Goal: Task Accomplishment & Management: Manage account settings

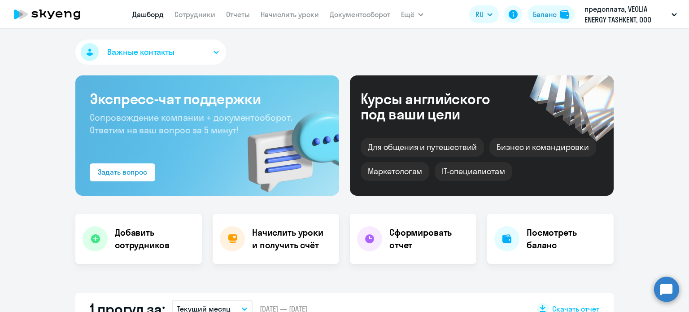
select select "30"
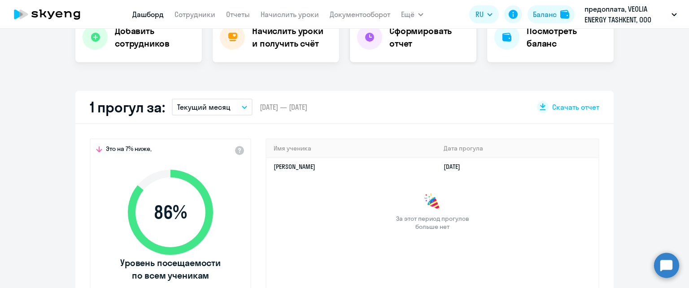
scroll to position [188, 0]
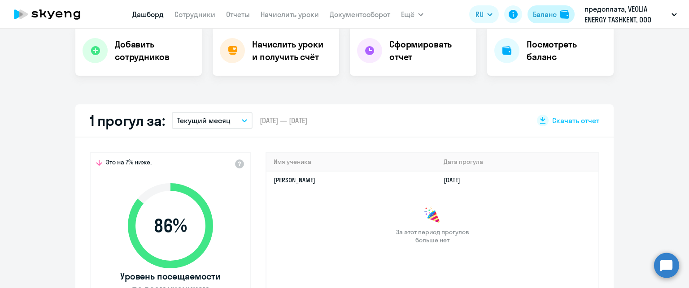
click at [538, 17] on div "Баланс" at bounding box center [545, 14] width 24 height 11
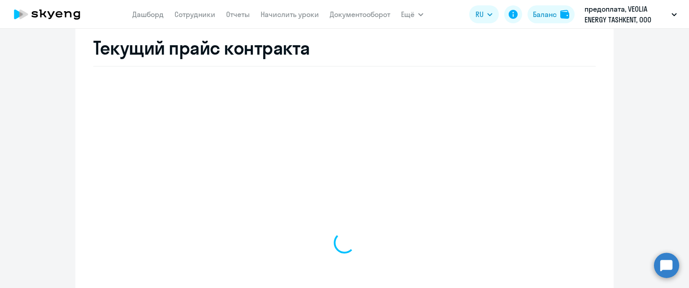
scroll to position [350, 0]
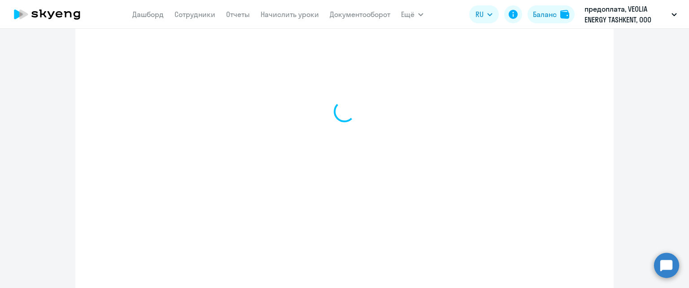
select select "english_adult_not_native_speaker"
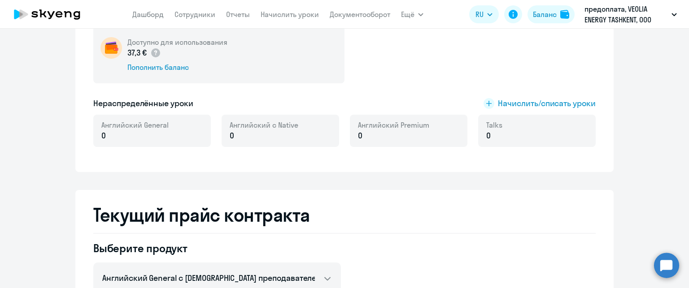
scroll to position [170, 0]
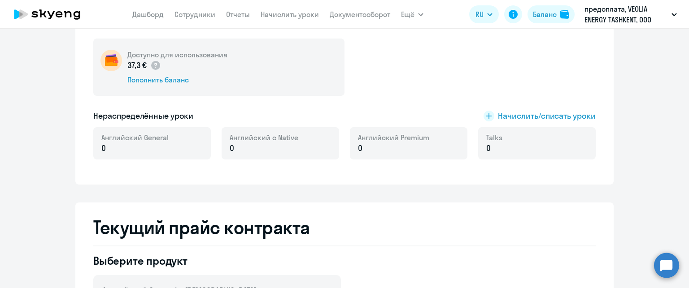
click at [285, 19] on app-menu-item-link "Начислить уроки" at bounding box center [290, 14] width 58 height 11
click at [287, 17] on link "Начислить уроки" at bounding box center [290, 14] width 58 height 9
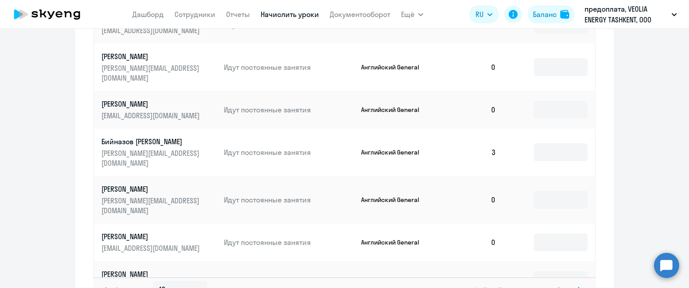
scroll to position [622, 0]
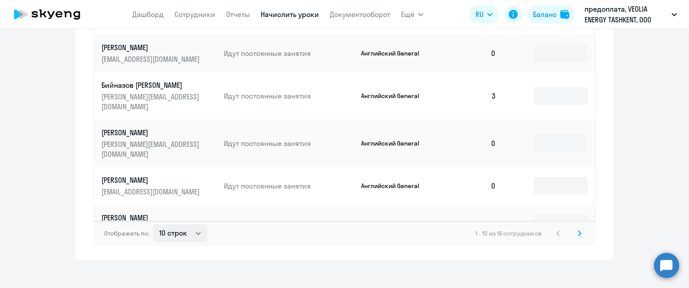
drag, startPoint x: 197, startPoint y: 233, endPoint x: 195, endPoint y: 229, distance: 4.9
click at [197, 232] on div "Отображать по: 10 строк 30 строк 50 строк 1 - 10 из 18 сотрудников" at bounding box center [344, 233] width 503 height 25
click at [193, 228] on select "10 строк 30 строк 50 строк" at bounding box center [180, 234] width 54 height 18
select select "30"
click at [153, 225] on select "10 строк 30 строк 50 строк" at bounding box center [180, 234] width 54 height 18
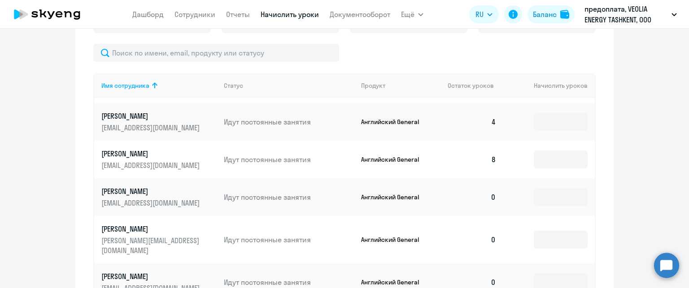
scroll to position [45, 0]
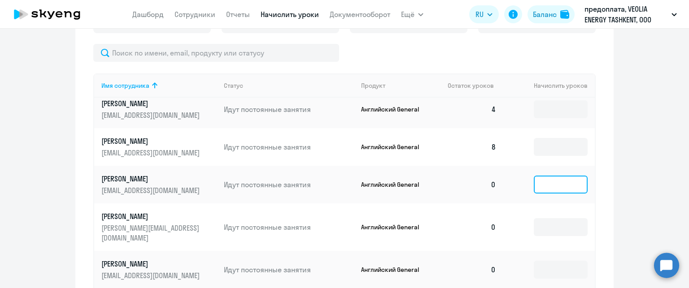
click at [553, 189] on input at bounding box center [561, 185] width 54 height 18
type input "1"
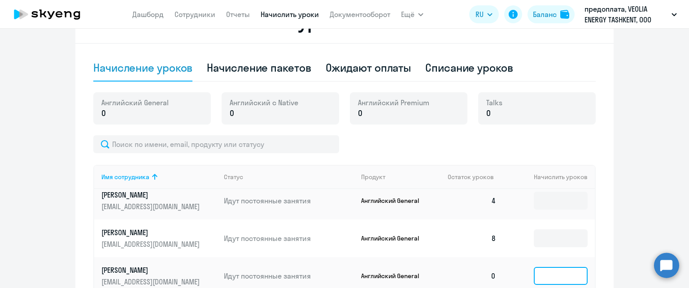
scroll to position [0, 0]
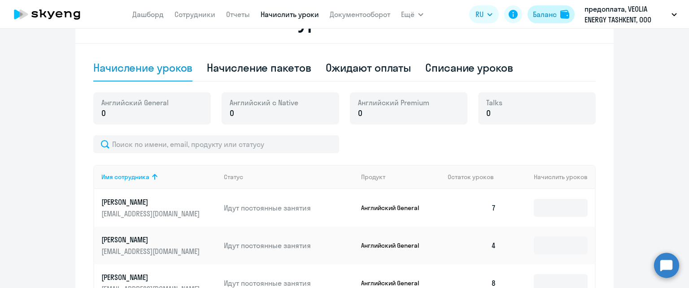
click at [533, 14] on div "Баланс" at bounding box center [545, 14] width 24 height 11
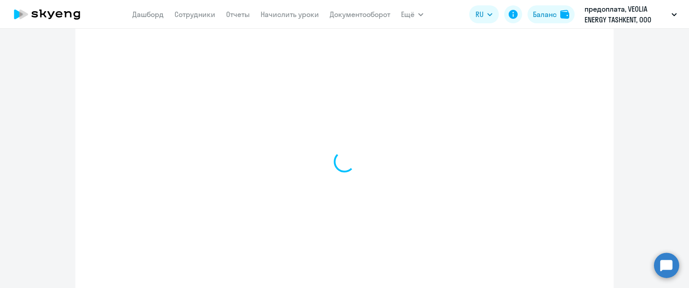
select select "english_adult_not_native_speaker"
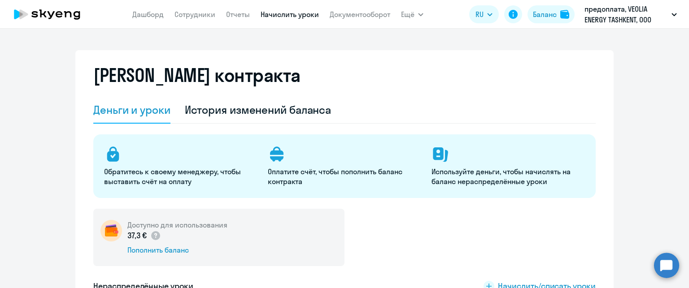
click at [277, 16] on link "Начислить уроки" at bounding box center [290, 14] width 58 height 9
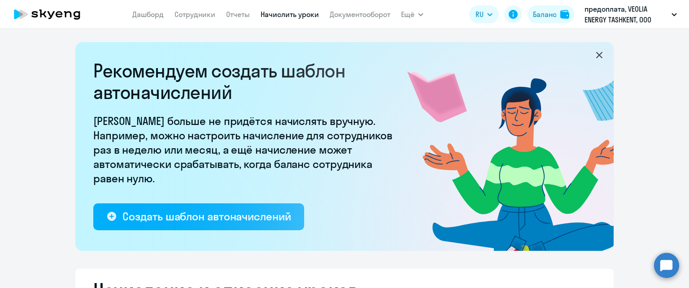
select select "10"
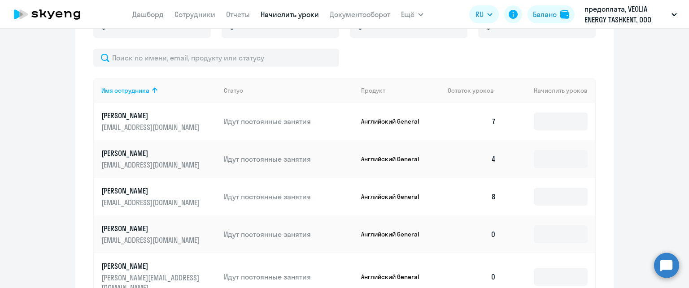
scroll to position [449, 0]
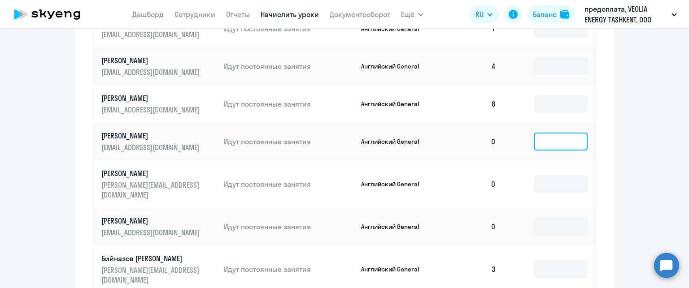
click at [552, 150] on input at bounding box center [561, 142] width 54 height 18
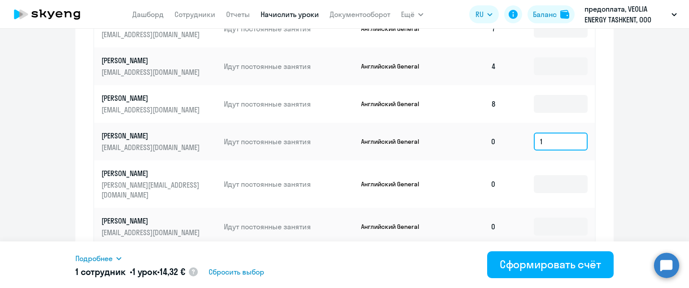
type input "1"
click at [114, 259] on div "Подробнее" at bounding box center [226, 259] width 303 height 11
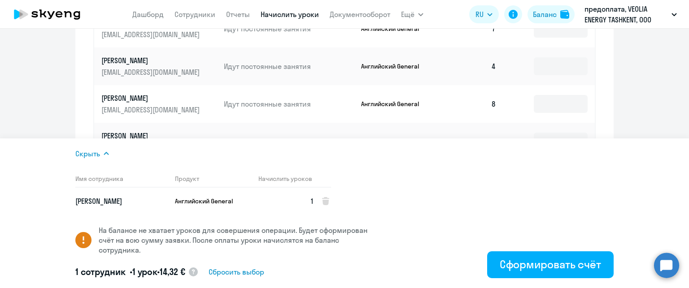
click at [626, 114] on ng-component "Рекомендуем создать шаблон автоначислений Уроки больше не придётся начислять вр…" at bounding box center [344, 13] width 689 height 841
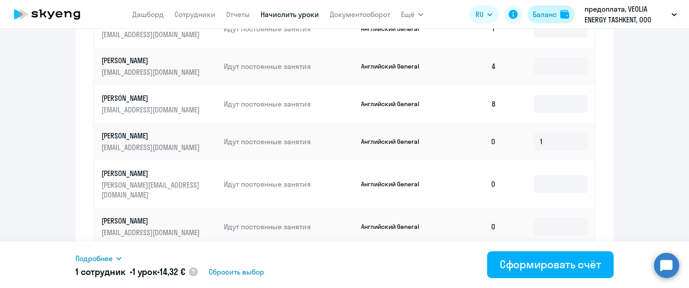
click at [553, 16] on div "Баланс" at bounding box center [545, 14] width 24 height 11
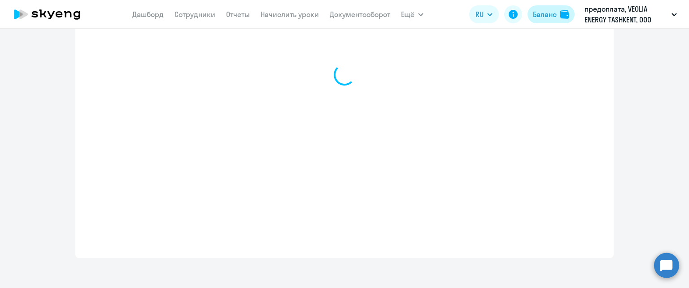
select select "english_adult_not_native_speaker"
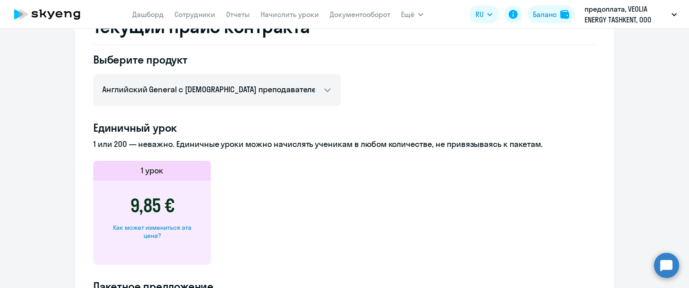
scroll to position [355, 0]
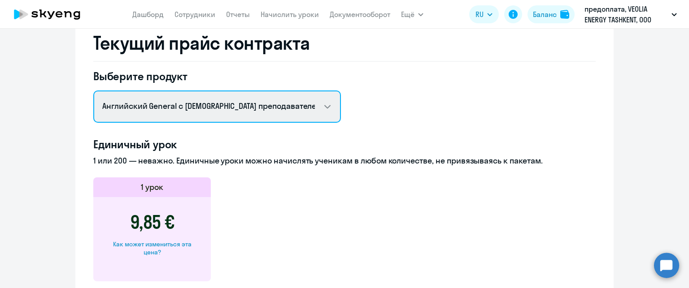
click at [319, 101] on select "Английский General с [DEMOGRAPHIC_DATA] преподавателем Английский General с [DE…" at bounding box center [217, 107] width 248 height 32
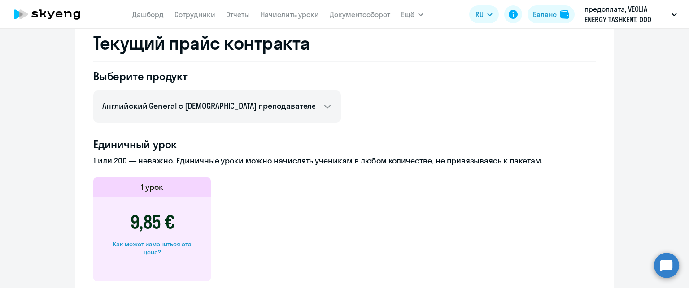
click at [270, 15] on link "Начислить уроки" at bounding box center [290, 14] width 58 height 9
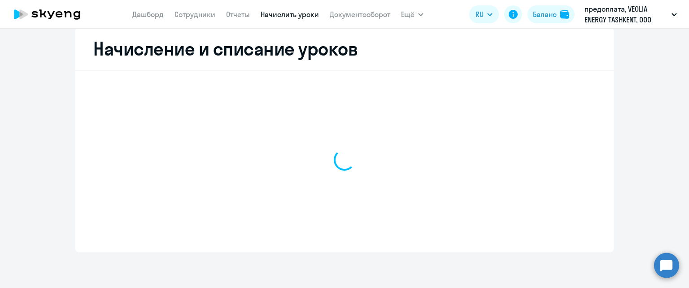
scroll to position [241, 0]
select select "10"
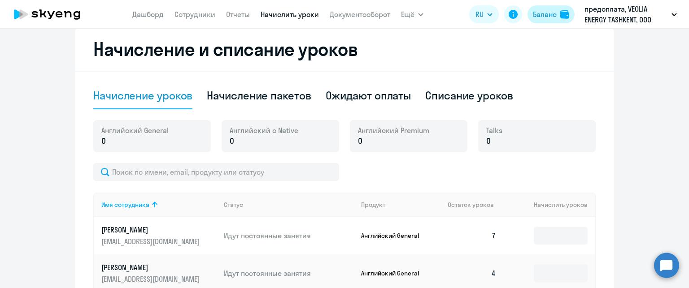
click at [539, 14] on div "Баланс" at bounding box center [545, 14] width 24 height 11
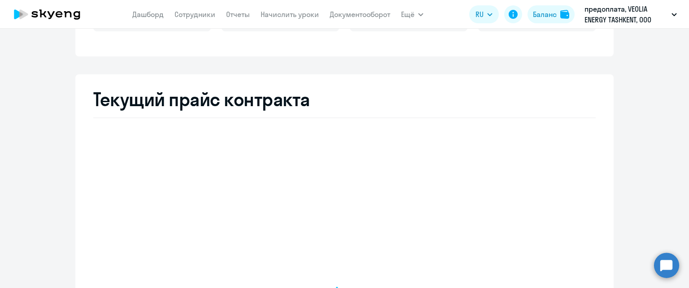
select select "english_adult_not_native_speaker"
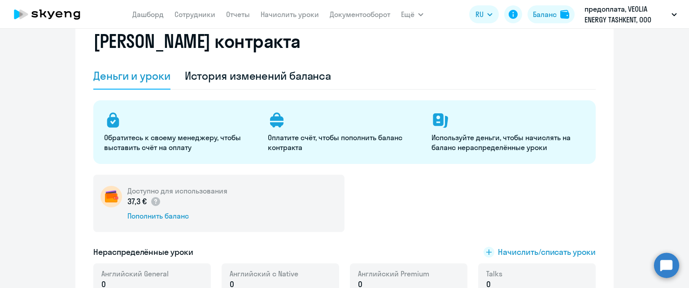
scroll to position [49, 0]
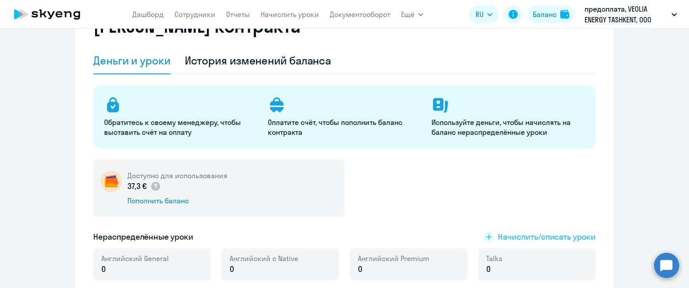
click at [498, 238] on span "Начислить/списать уроки" at bounding box center [547, 238] width 98 height 12
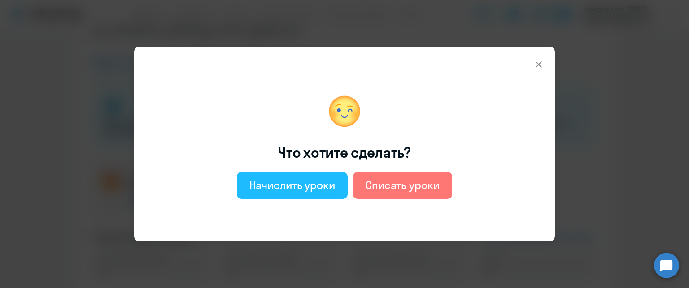
click at [290, 184] on div "Начислить уроки" at bounding box center [292, 185] width 86 height 14
select select "english_adult_not_native_speaker"
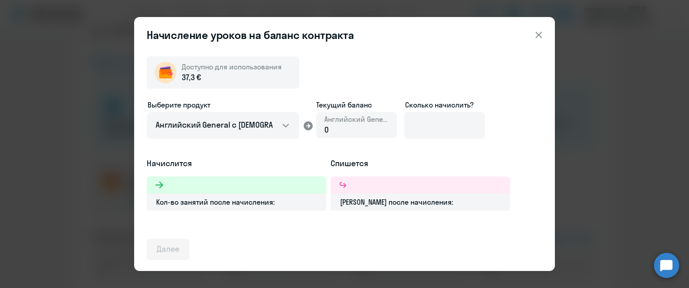
click at [350, 127] on div "0" at bounding box center [356, 130] width 65 height 12
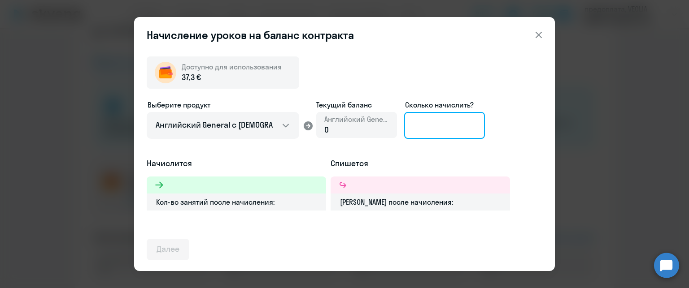
click at [419, 123] on input at bounding box center [444, 125] width 81 height 27
type input "1"
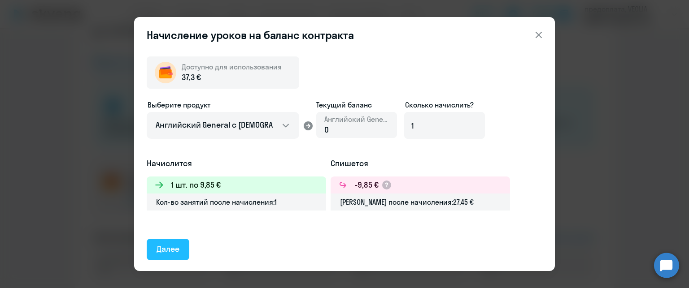
click at [187, 242] on button "Далее" at bounding box center [168, 250] width 43 height 22
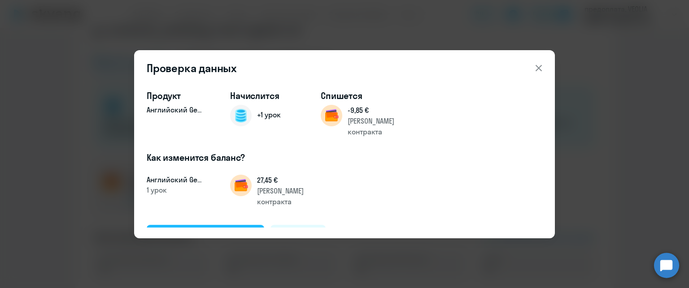
click at [219, 230] on div "Подтвердить и начислить" at bounding box center [206, 236] width 98 height 12
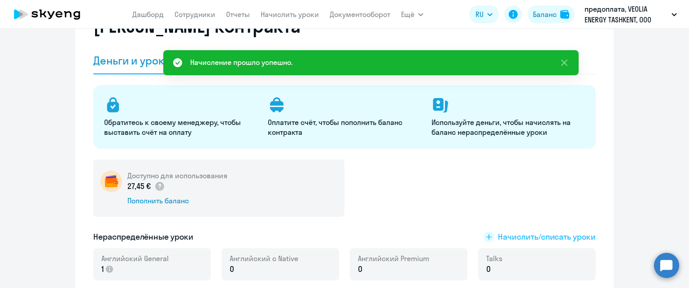
click at [527, 238] on span "Начислить/списать уроки" at bounding box center [547, 238] width 98 height 12
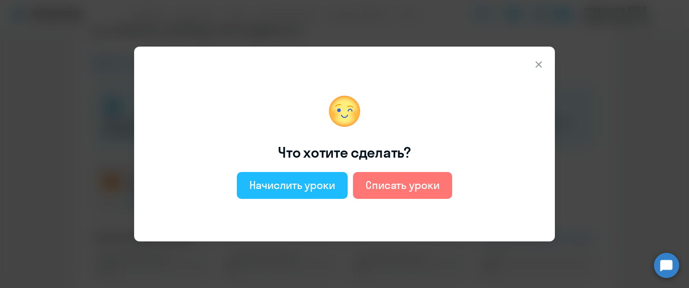
click at [309, 182] on div "Начислить уроки" at bounding box center [292, 185] width 86 height 14
select select "english_adult_not_native_speaker"
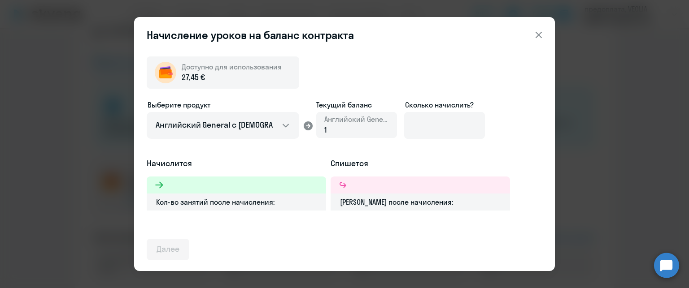
click at [542, 37] on icon at bounding box center [539, 35] width 6 height 6
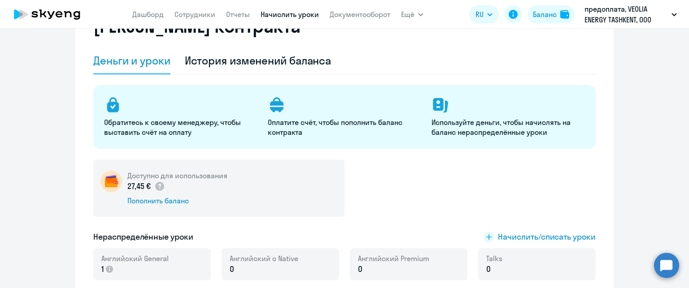
click at [284, 13] on link "Начислить уроки" at bounding box center [290, 14] width 58 height 9
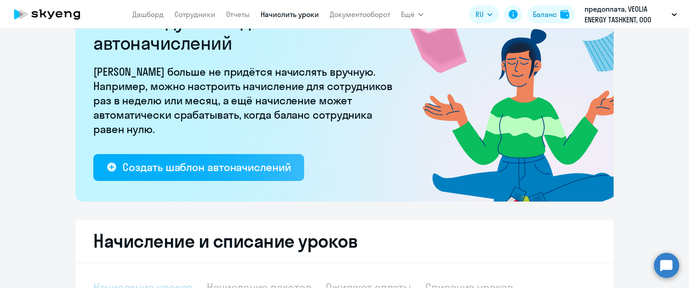
select select "10"
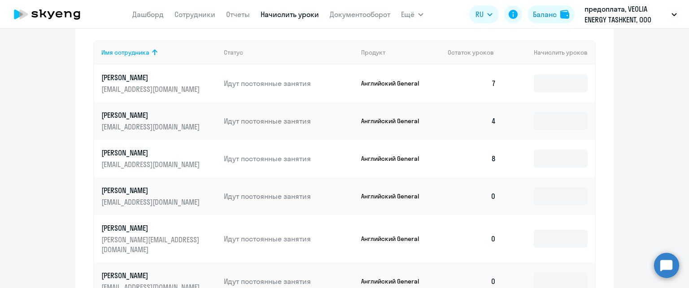
scroll to position [453, 0]
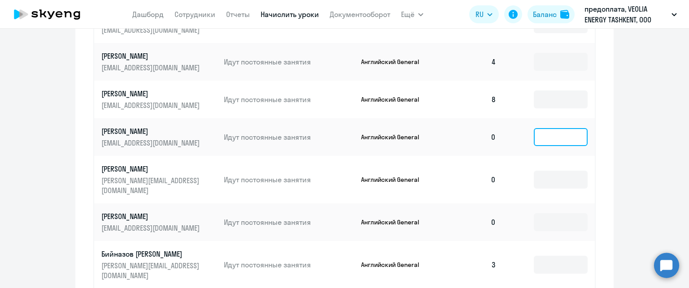
click at [553, 131] on input at bounding box center [561, 137] width 54 height 18
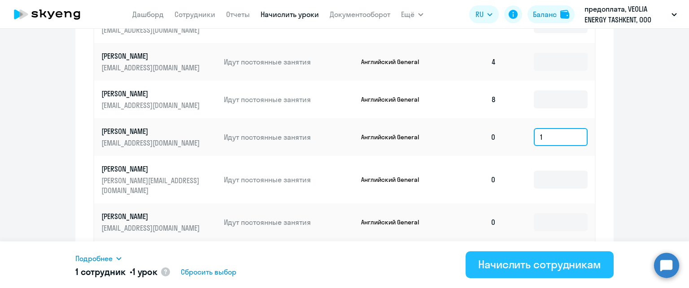
type input "1"
click at [489, 265] on div "Начислить сотрудникам" at bounding box center [539, 265] width 123 height 14
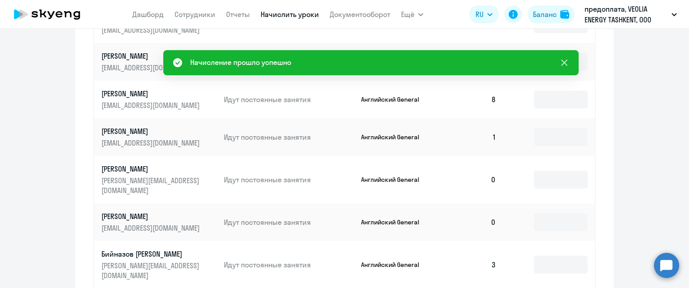
click at [566, 64] on icon at bounding box center [564, 63] width 6 height 6
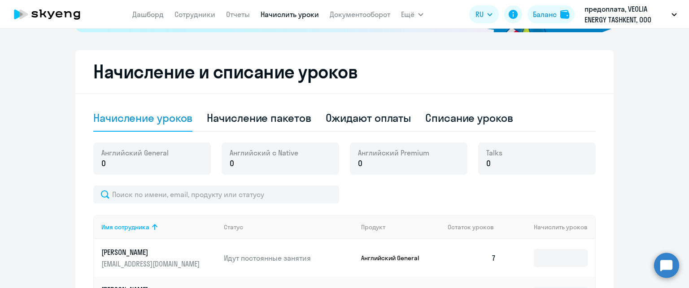
scroll to position [184, 0]
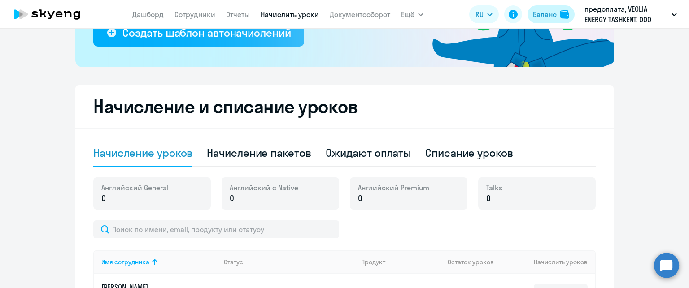
click at [551, 16] on div "Баланс" at bounding box center [545, 14] width 24 height 11
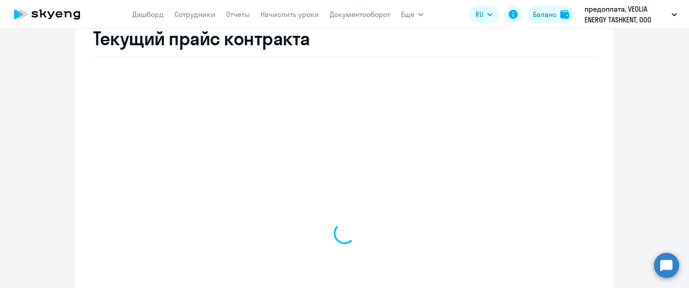
select select "english_adult_not_native_speaker"
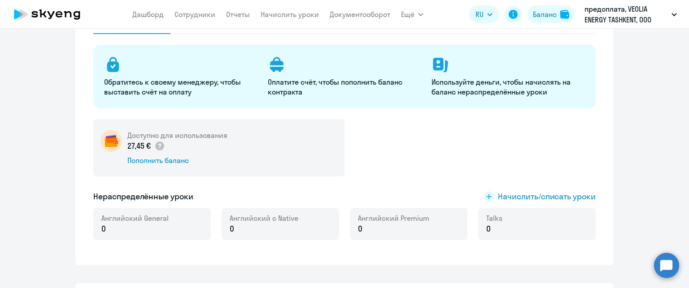
scroll to position [135, 0]
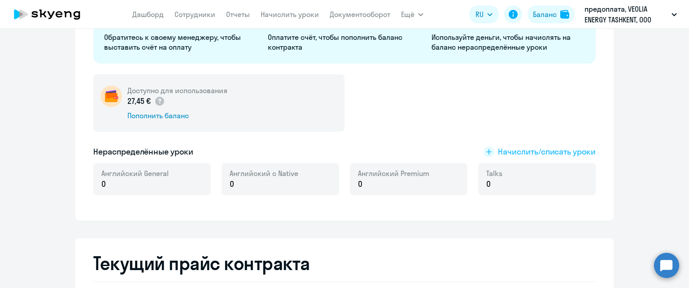
click at [494, 152] on span "Начислить/списать уроки" at bounding box center [540, 152] width 112 height 12
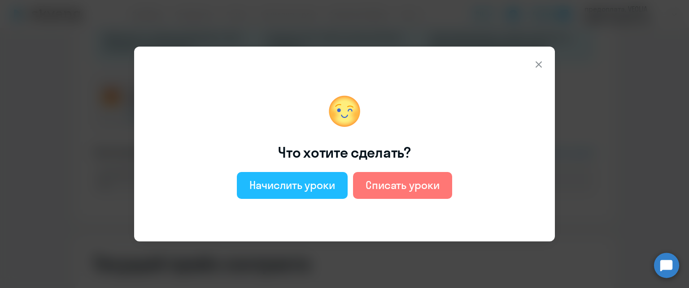
click at [331, 180] on div "Начислить уроки" at bounding box center [292, 185] width 86 height 14
select select "english_adult_not_native_speaker"
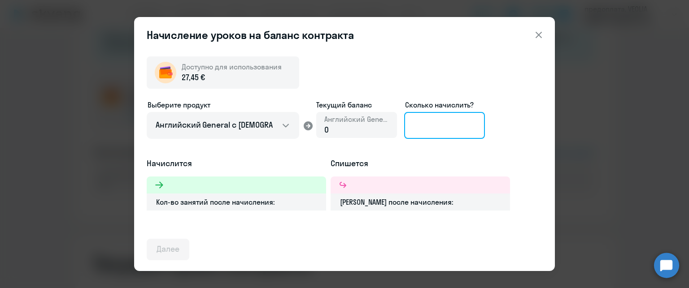
click at [427, 127] on input at bounding box center [444, 125] width 81 height 27
type input "8"
type input "5"
type input "4"
type input "3"
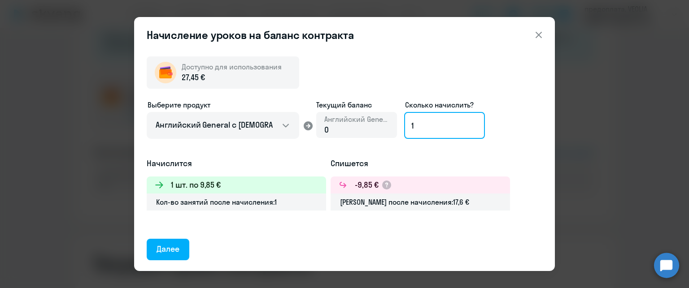
type input "1"
click at [537, 35] on icon at bounding box center [538, 35] width 11 height 11
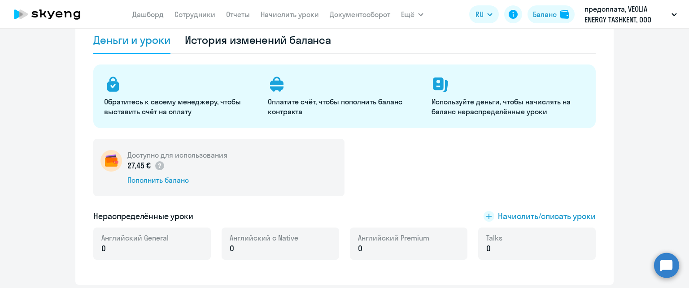
scroll to position [90, 0]
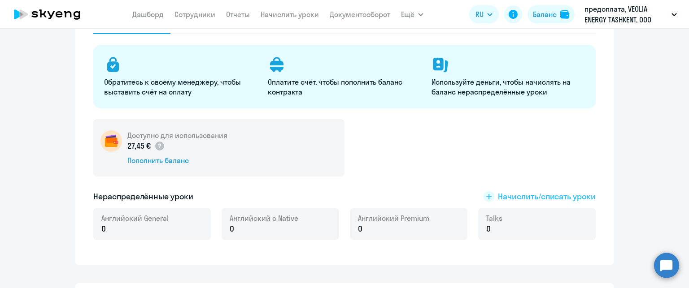
click at [508, 197] on span "Начислить/списать уроки" at bounding box center [547, 197] width 98 height 12
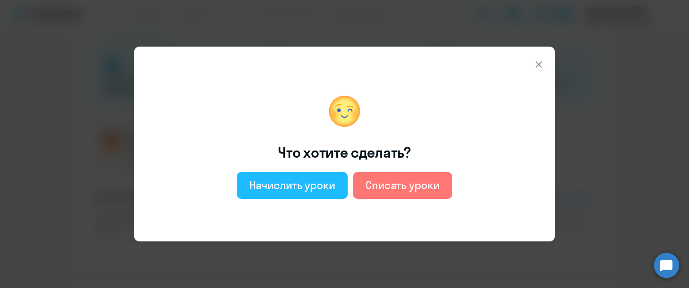
click at [298, 192] on button "Начислить уроки" at bounding box center [292, 185] width 111 height 27
select select "english_adult_not_native_speaker"
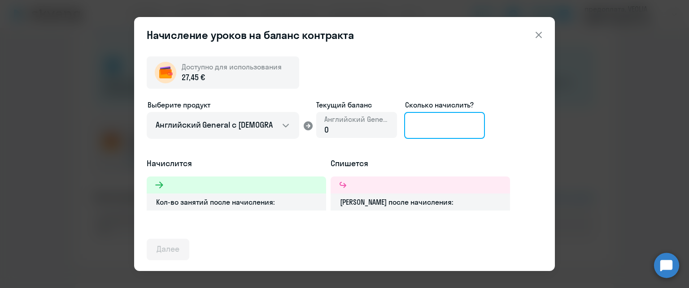
click at [443, 131] on input at bounding box center [444, 125] width 81 height 27
type input "8"
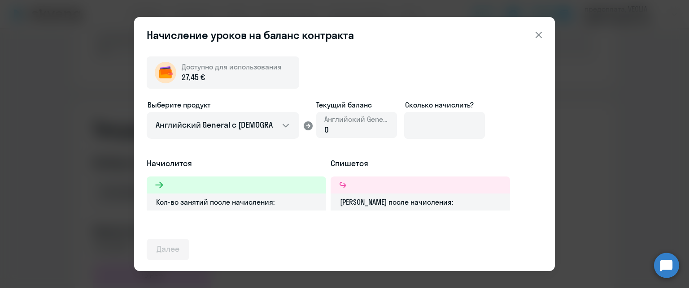
click at [536, 34] on icon at bounding box center [538, 35] width 11 height 11
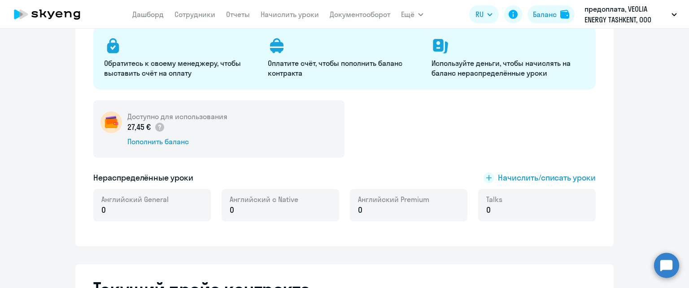
scroll to position [90, 0]
